Goal: Task Accomplishment & Management: Complete application form

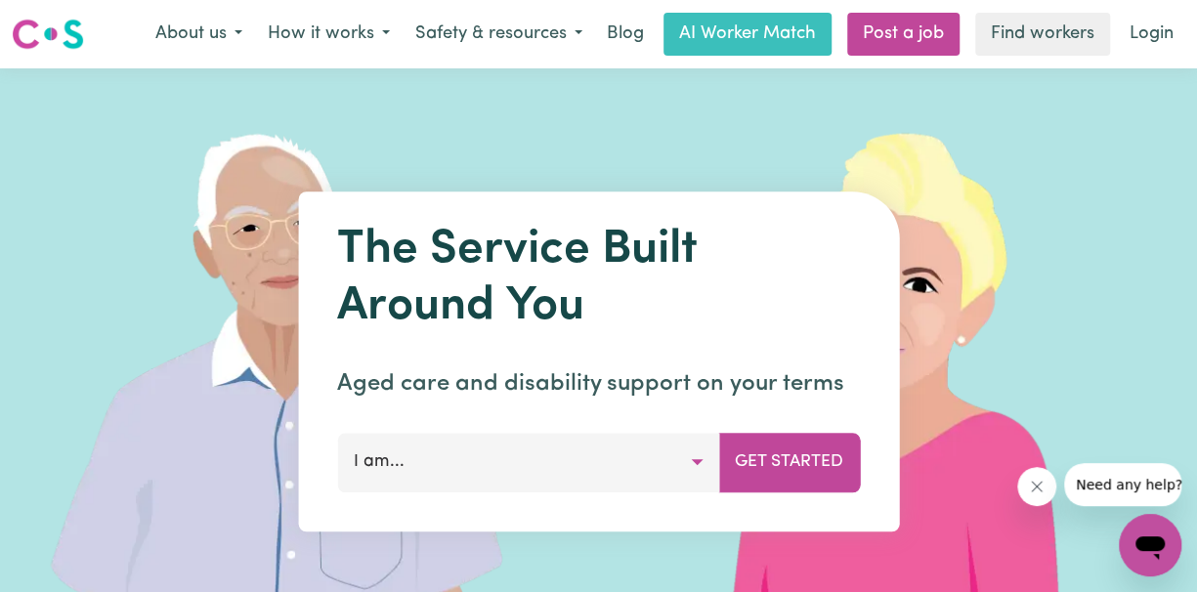
click at [698, 467] on button "I am..." at bounding box center [528, 462] width 382 height 59
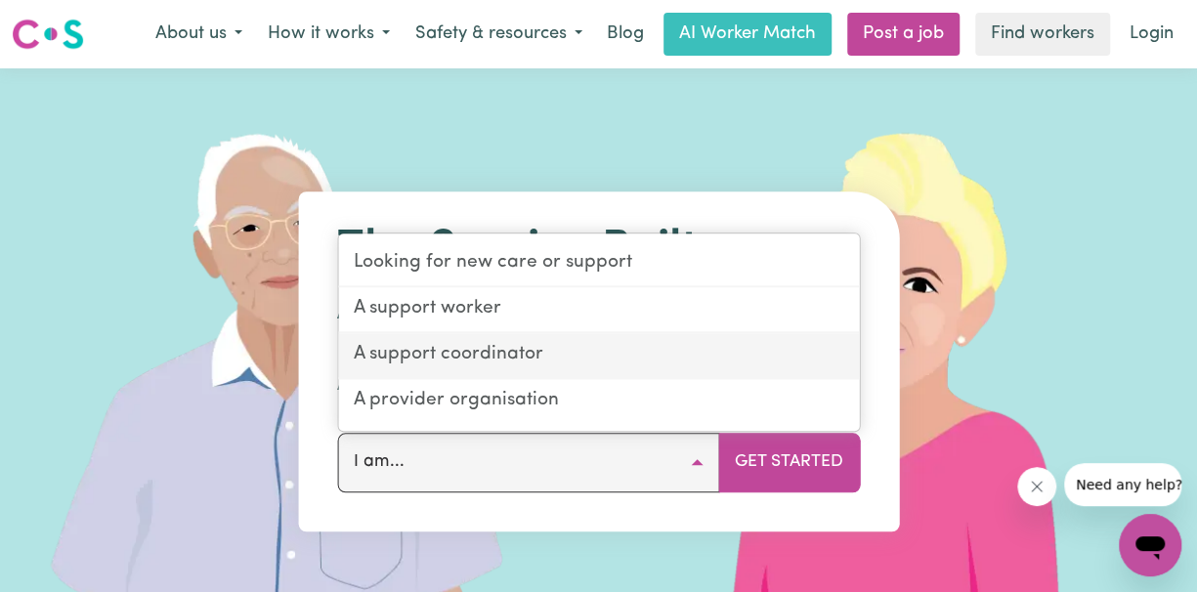
click at [507, 361] on link "A support coordinator" at bounding box center [598, 356] width 521 height 46
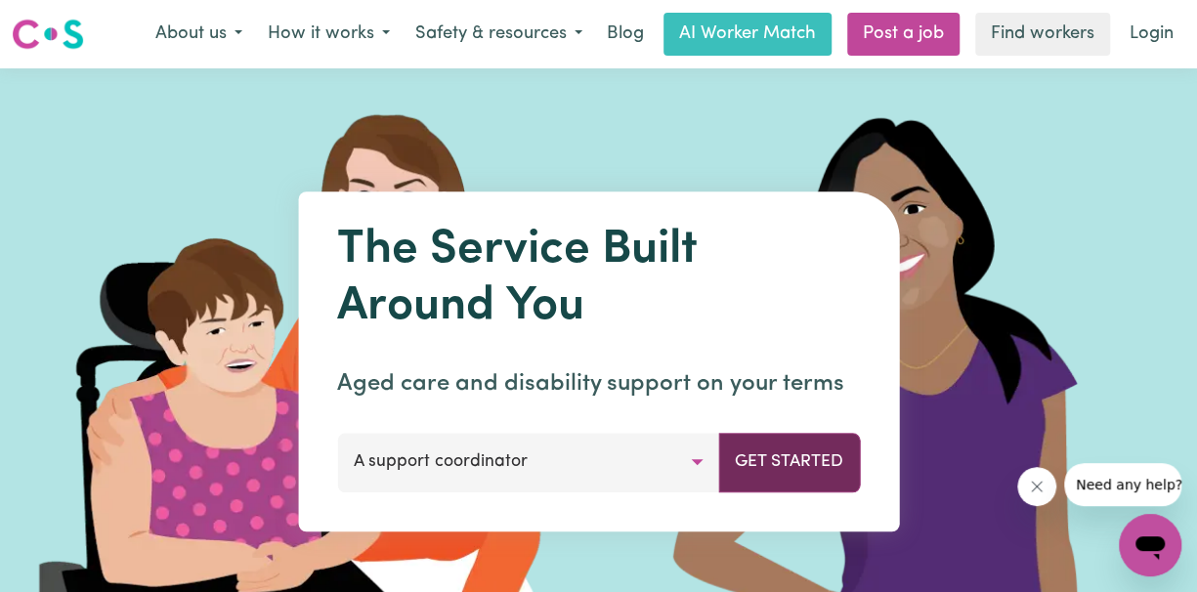
click at [821, 469] on button "Get Started" at bounding box center [789, 462] width 142 height 59
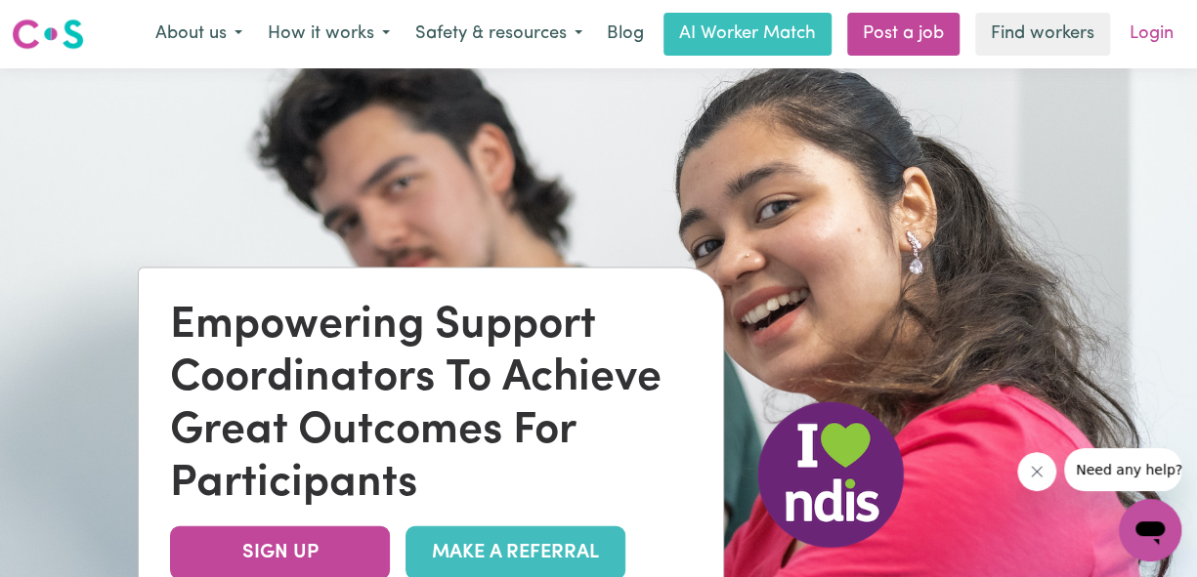
click at [1157, 38] on link "Login" at bounding box center [1151, 34] width 67 height 43
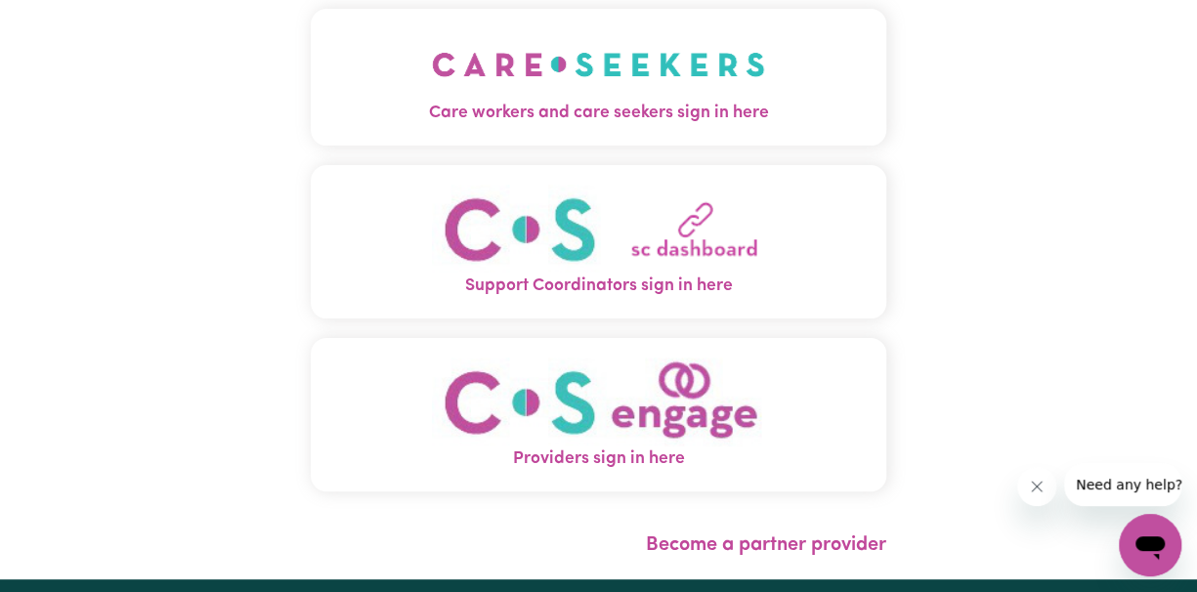
scroll to position [130, 0]
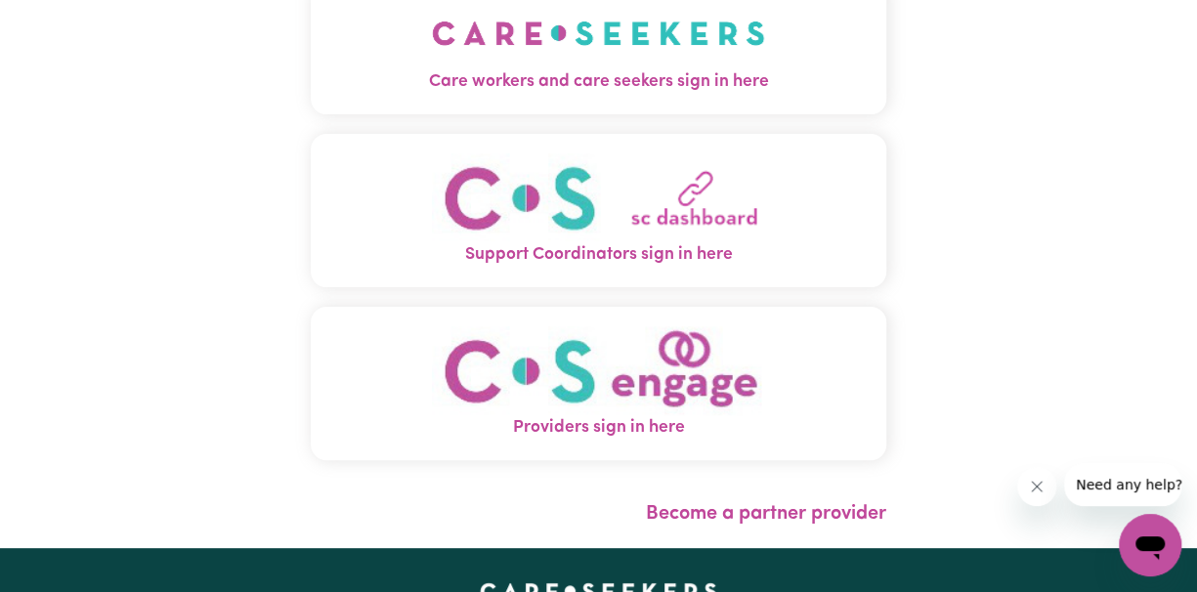
click at [700, 249] on span "Support Coordinators sign in here" at bounding box center [598, 254] width 575 height 25
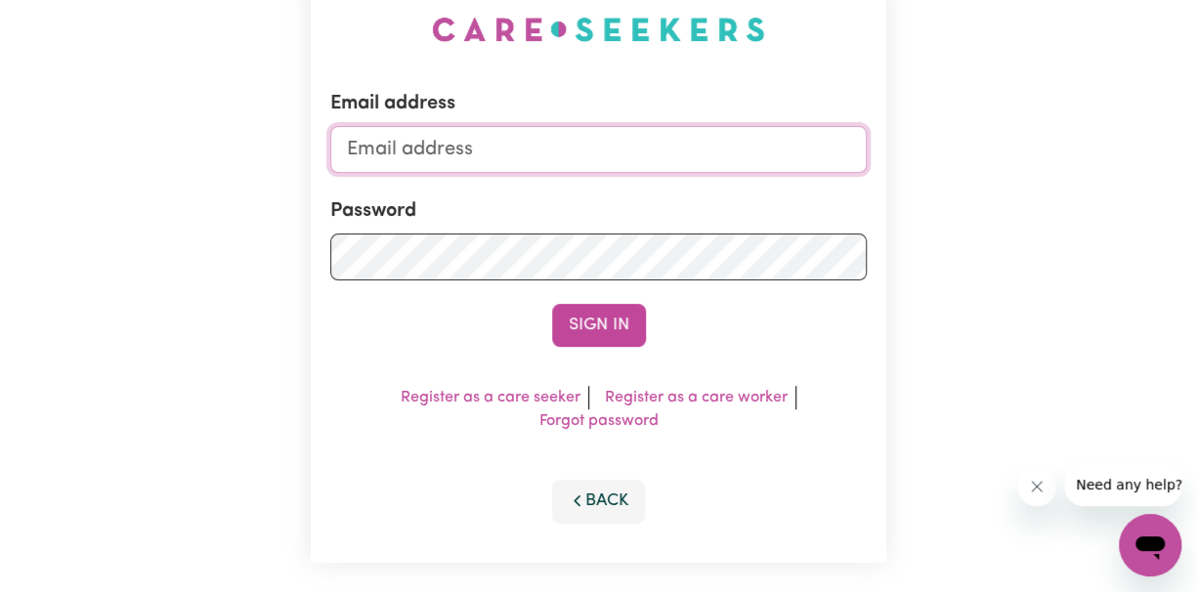
click at [408, 151] on input "Email address" at bounding box center [598, 149] width 536 height 47
type input "[EMAIL_ADDRESS][DOMAIN_NAME]"
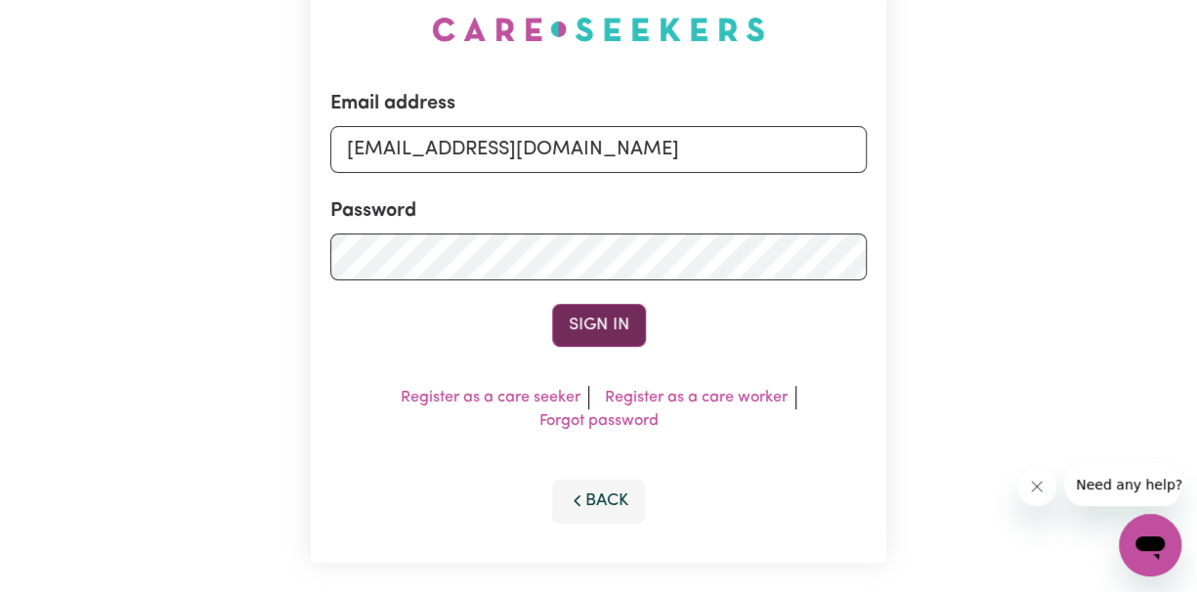
click at [605, 327] on button "Sign In" at bounding box center [599, 325] width 94 height 43
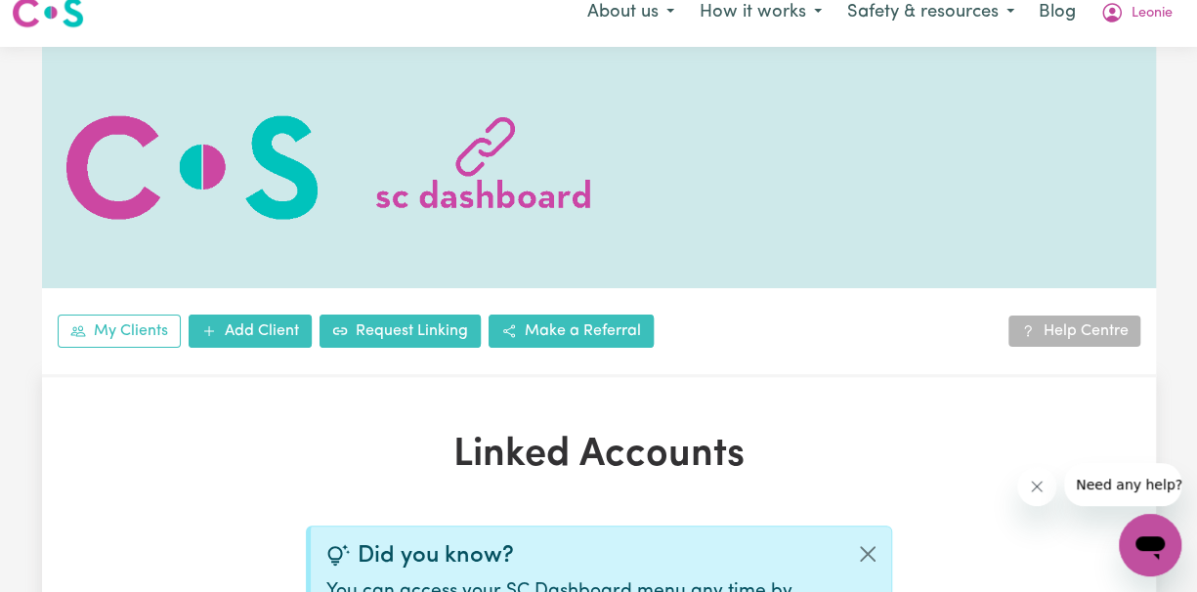
scroll to position [260, 0]
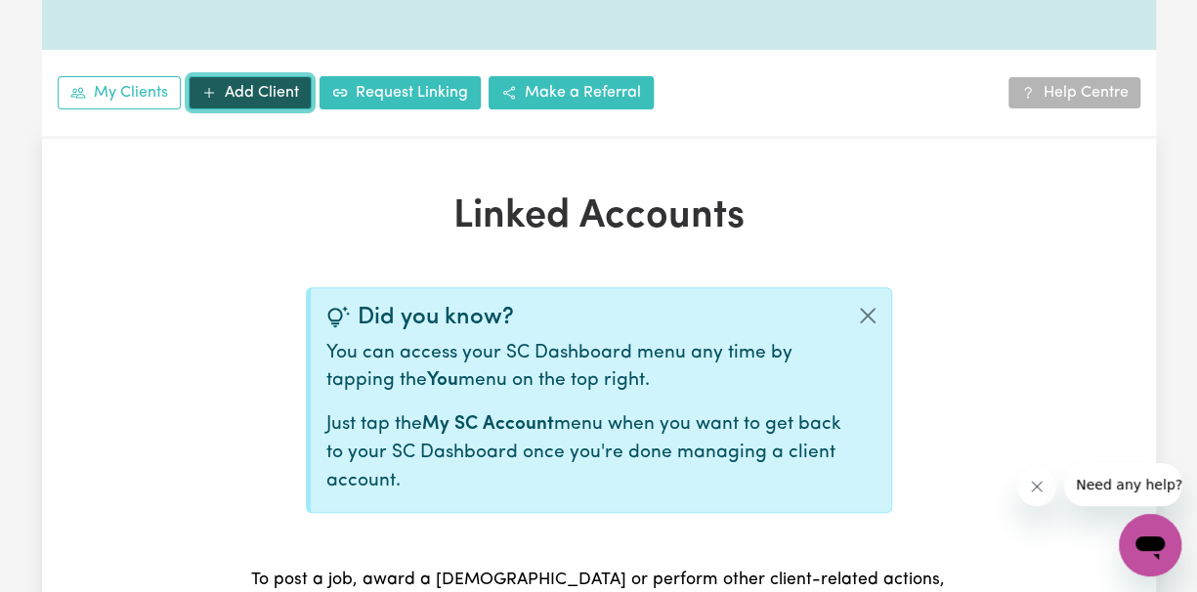
click at [259, 97] on link "Add Client" at bounding box center [250, 92] width 123 height 33
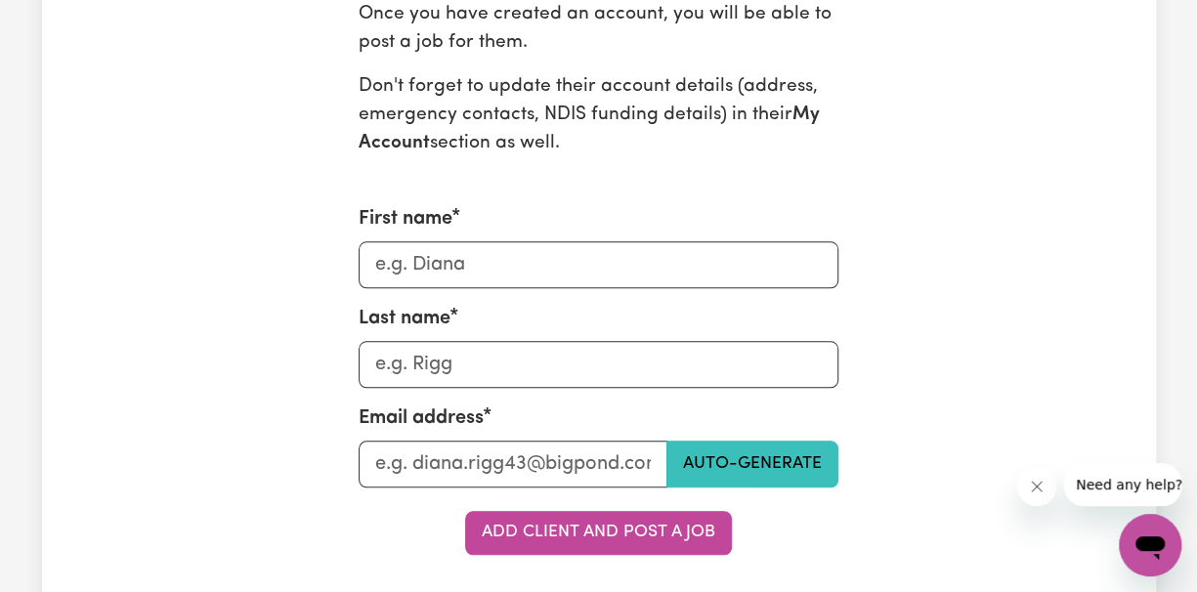
scroll to position [782, 0]
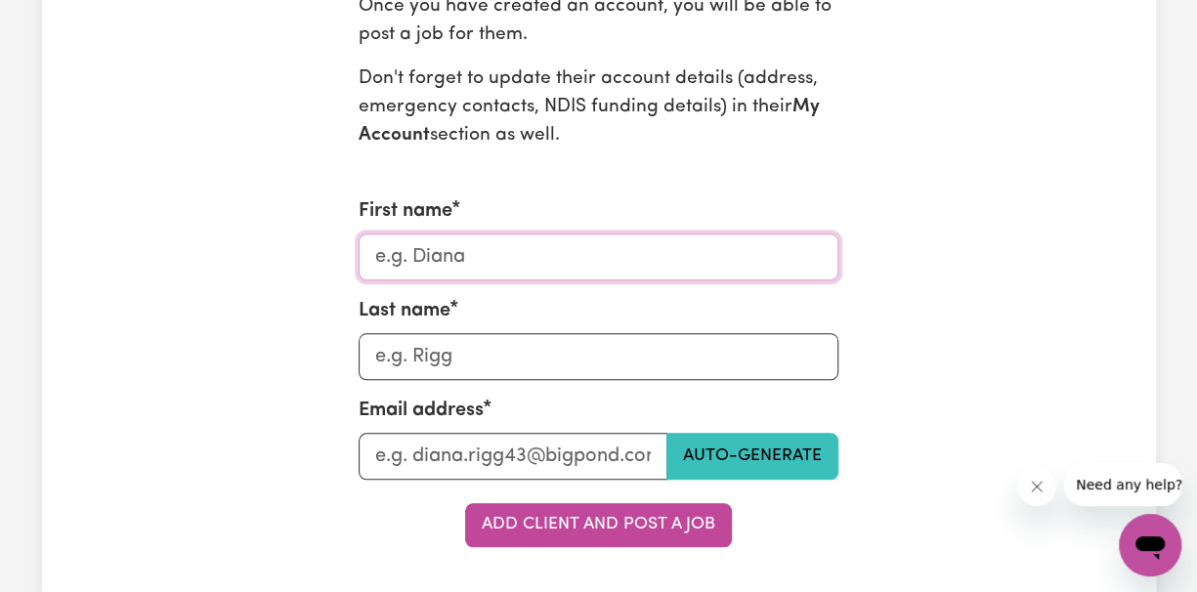
click at [498, 265] on input "First name" at bounding box center [599, 257] width 480 height 47
type input "[PERSON_NAME]"
click at [447, 358] on input "Last name" at bounding box center [599, 356] width 480 height 47
type input "Rankmore"
click at [414, 457] on input "Last name" at bounding box center [513, 456] width 309 height 47
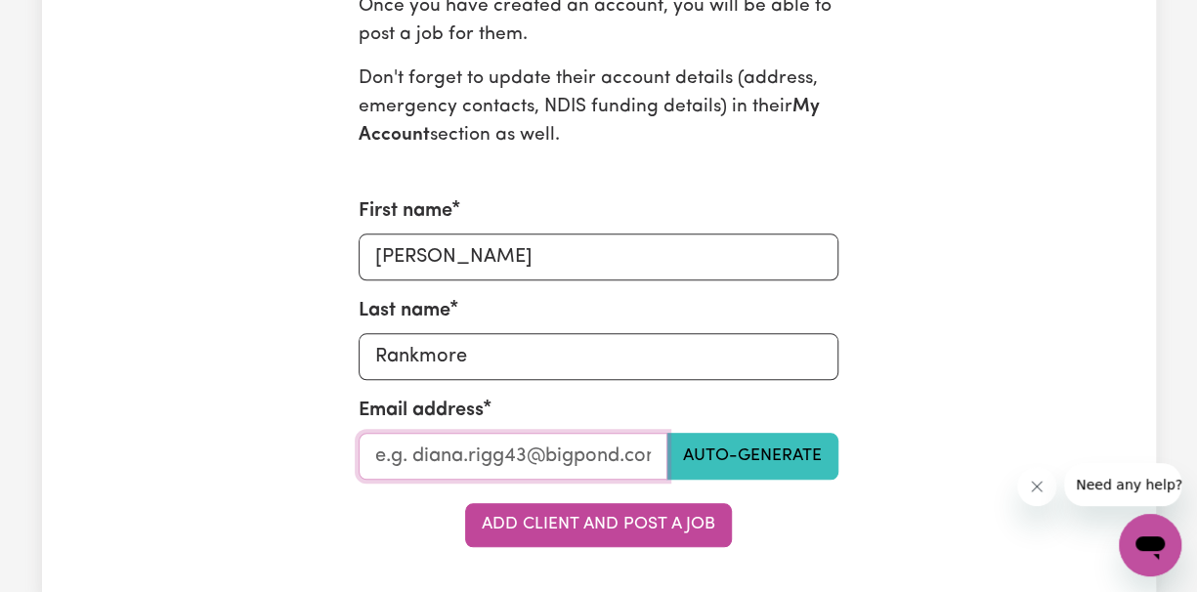
click at [379, 457] on input "Last name" at bounding box center [513, 456] width 309 height 47
paste input "[EMAIL_ADDRESS][DOMAIN_NAME]"
click at [993, 381] on div "Add New Client Get started by creating a Careseekers account for your client. I…" at bounding box center [599, 109] width 1114 height 875
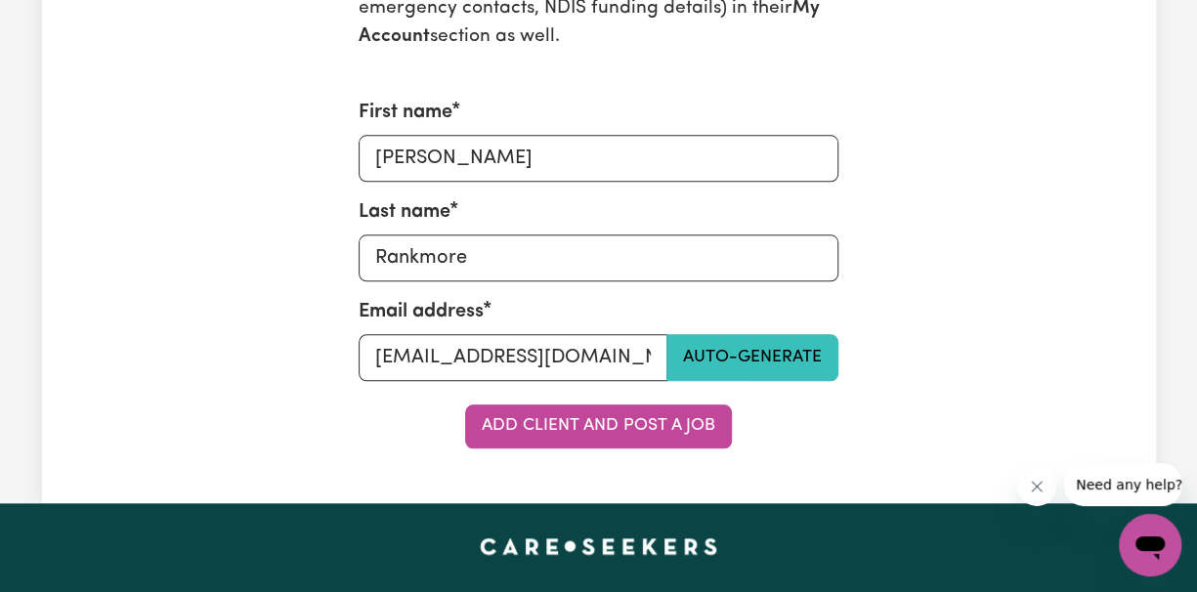
scroll to position [912, 0]
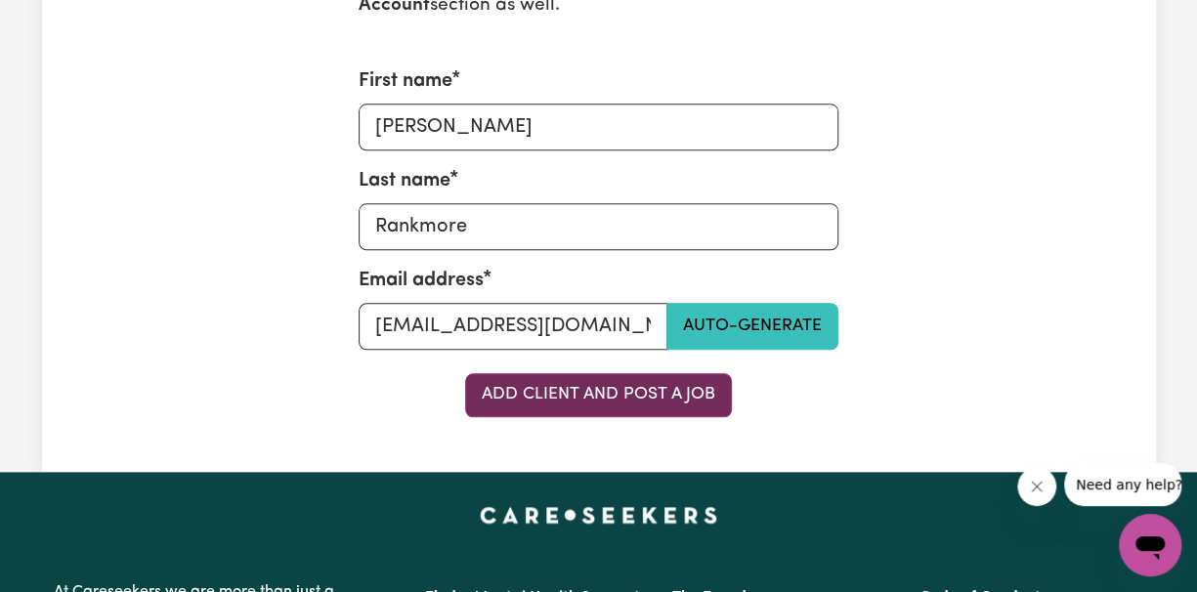
click at [584, 403] on button "Add Client and Post a Job" at bounding box center [598, 394] width 267 height 43
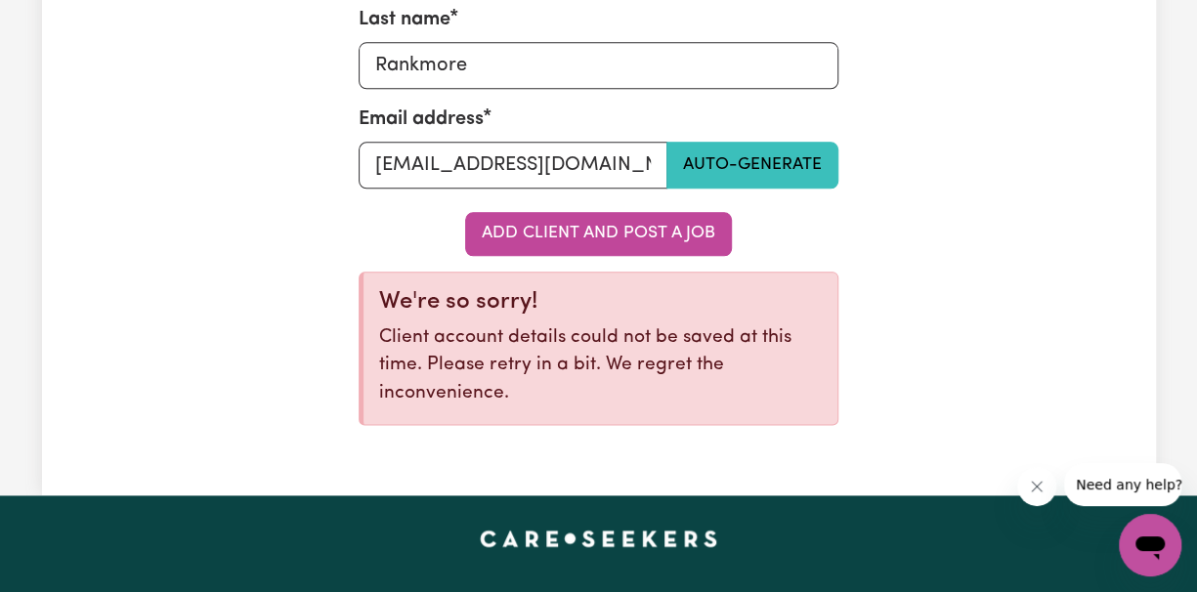
scroll to position [1042, 0]
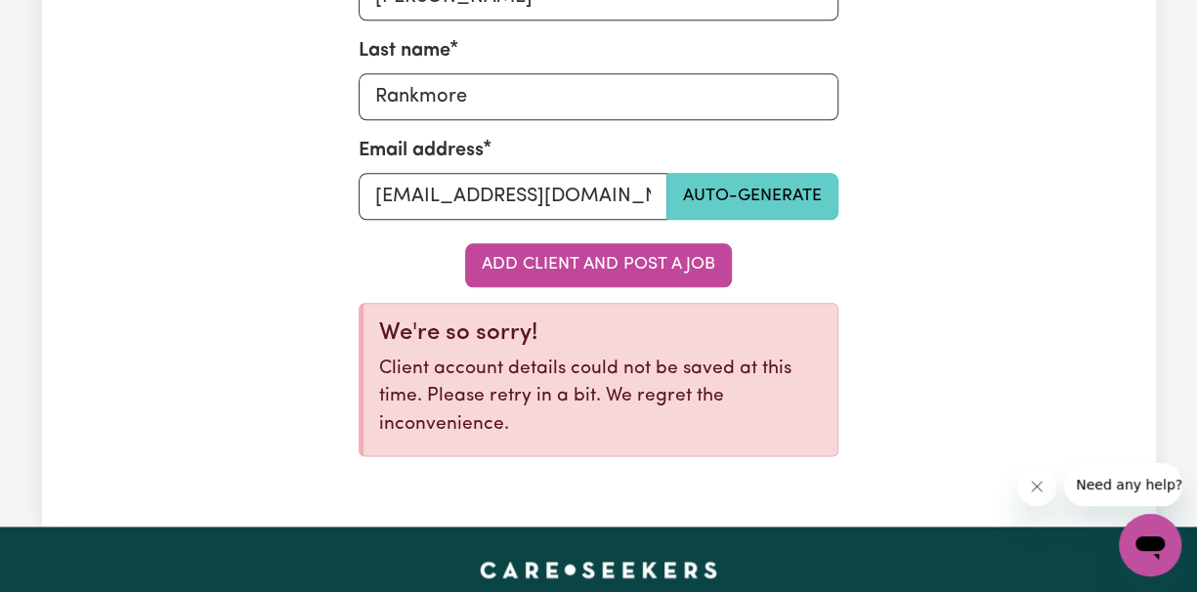
click at [774, 198] on button "Auto-generate" at bounding box center [752, 196] width 172 height 47
type input "[EMAIL_ADDRESS][DOMAIN_NAME]"
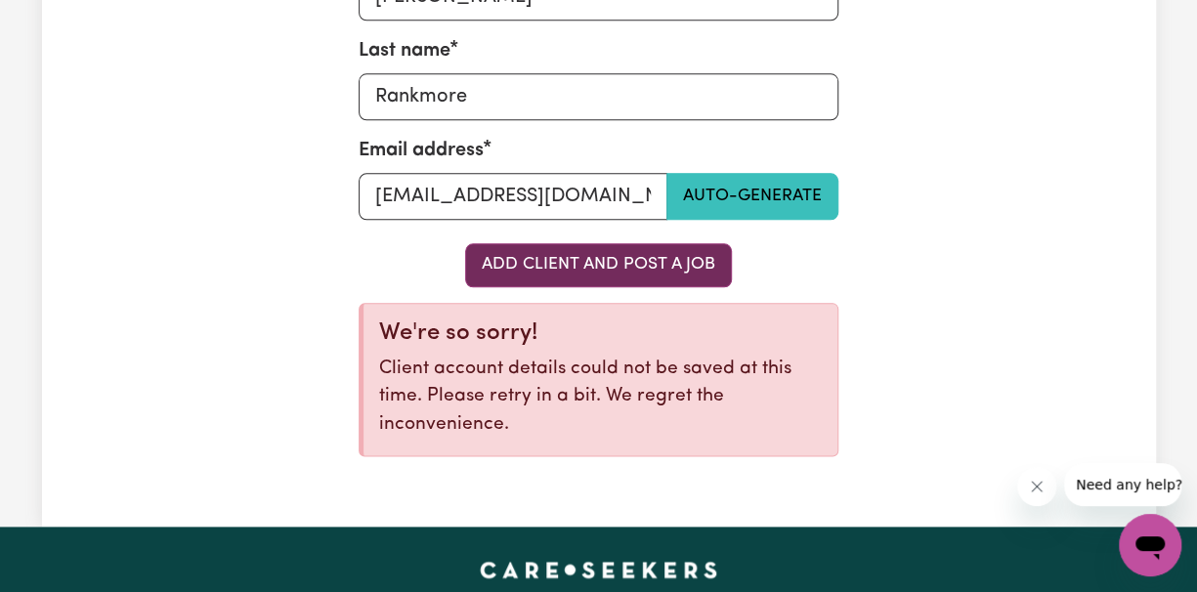
click at [553, 261] on button "Add Client and Post a Job" at bounding box center [598, 264] width 267 height 43
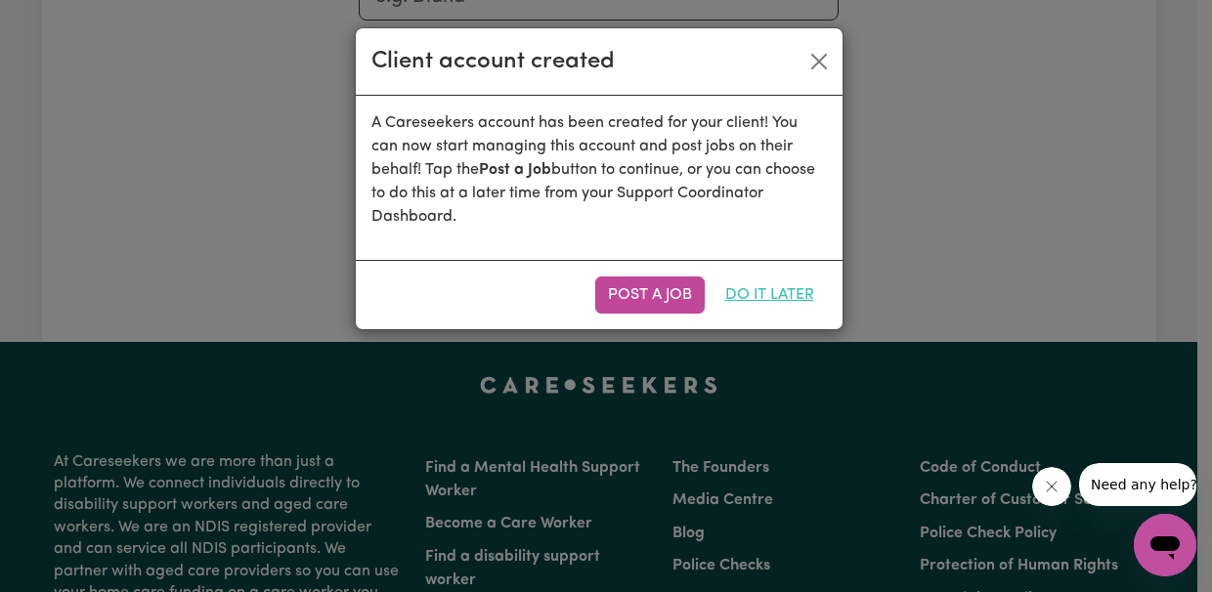
click at [760, 298] on button "Do it later" at bounding box center [769, 295] width 114 height 37
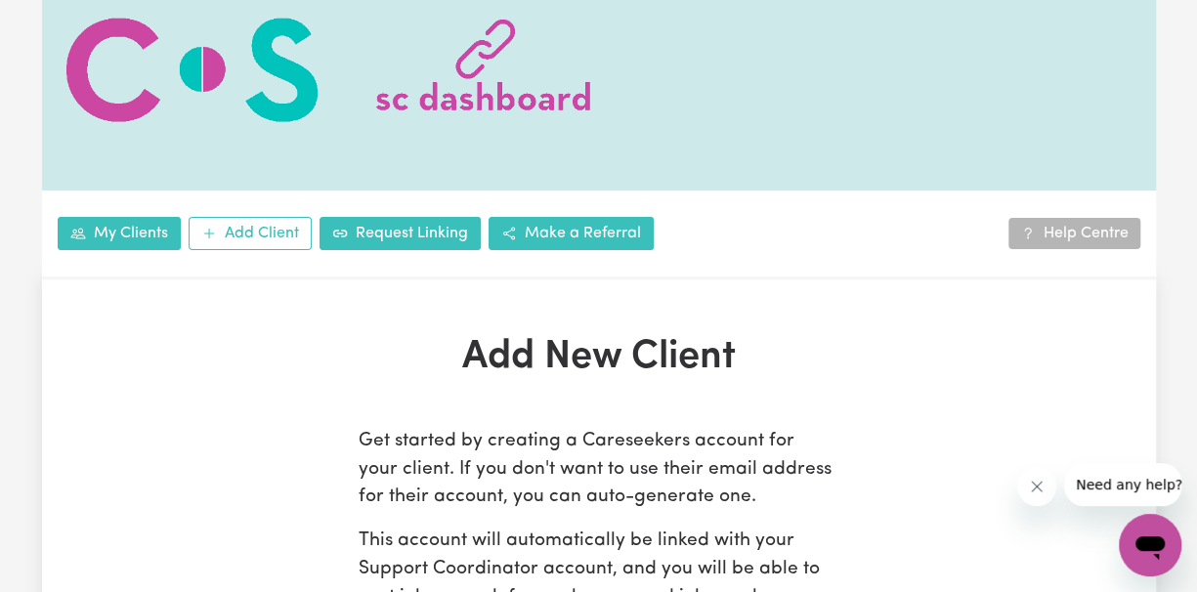
scroll to position [0, 0]
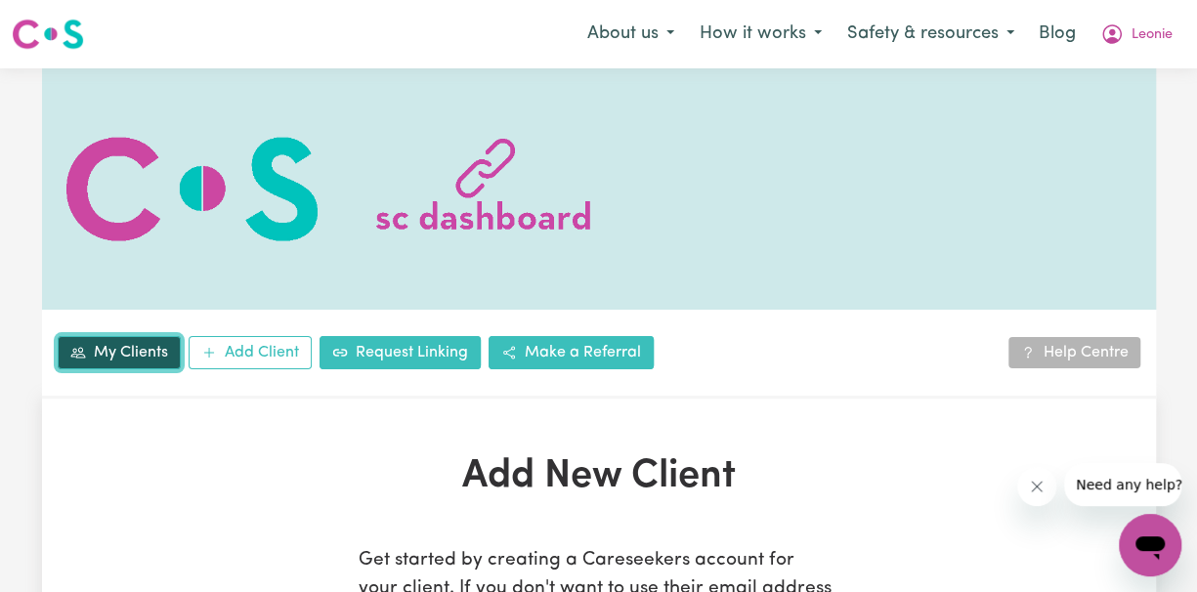
click at [121, 355] on link "My Clients" at bounding box center [119, 352] width 123 height 33
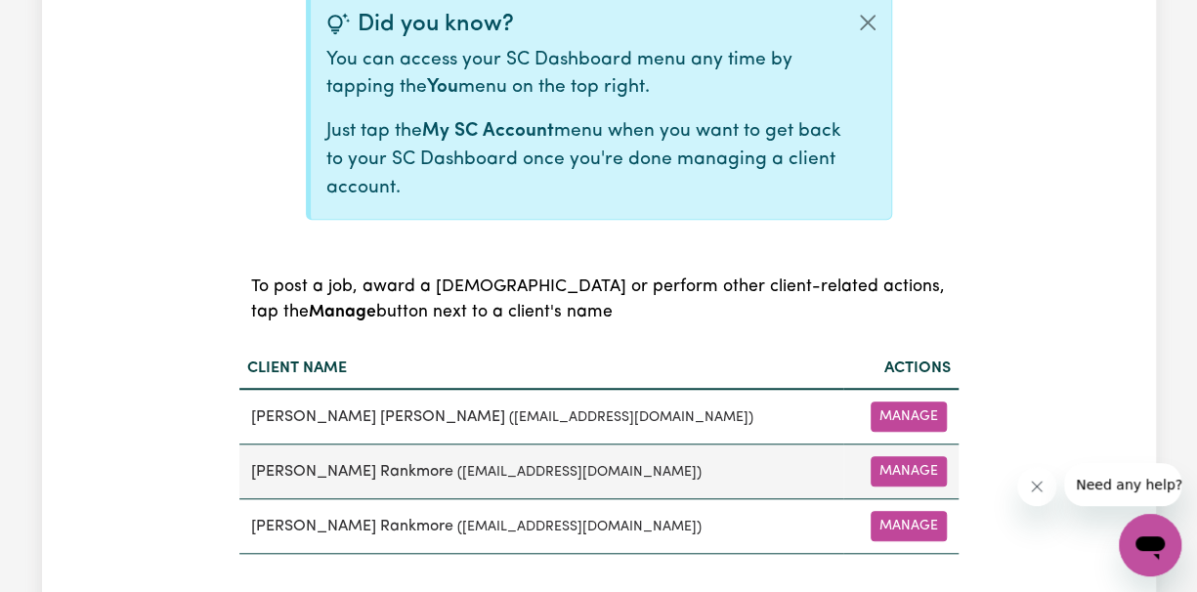
scroll to position [782, 0]
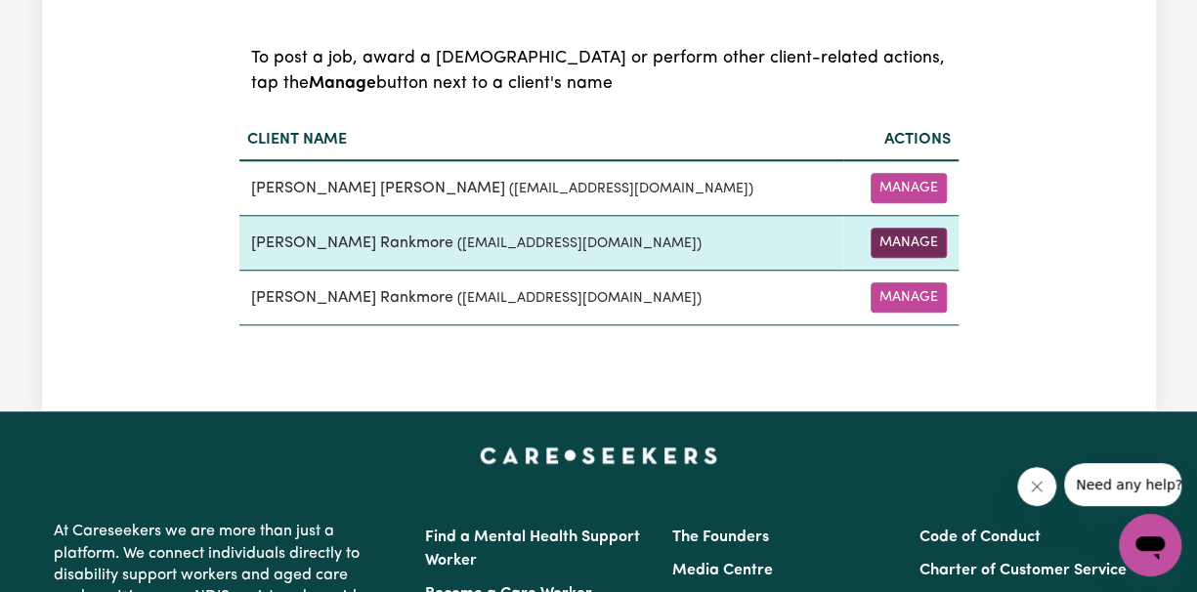
click at [914, 243] on button "Manage" at bounding box center [909, 243] width 76 height 30
